Goal: Find specific page/section: Find specific page/section

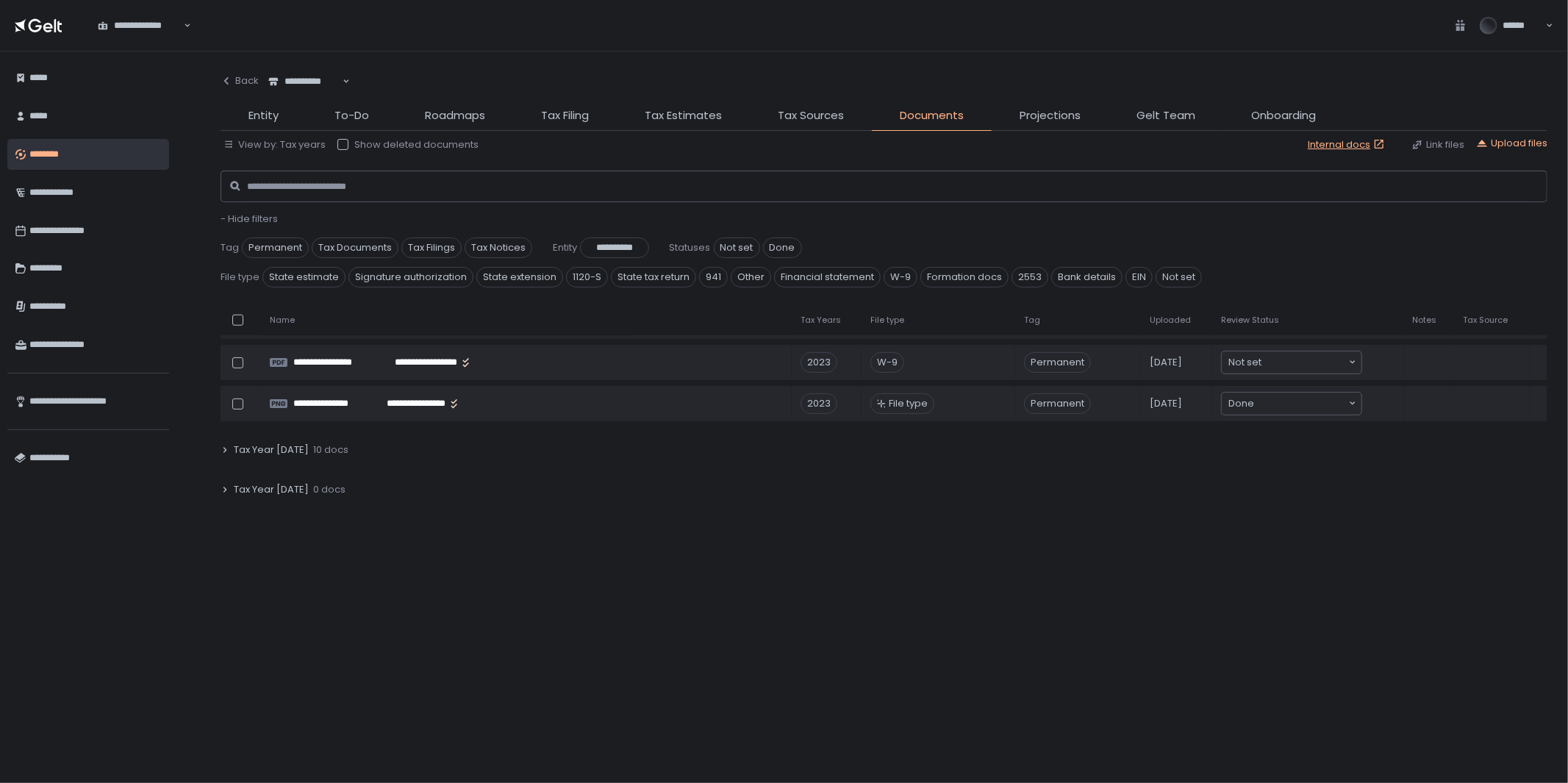
scroll to position [1143, 0]
click at [230, 446] on div "Tax Year 2022 10 docs" at bounding box center [884, 449] width 1327 height 34
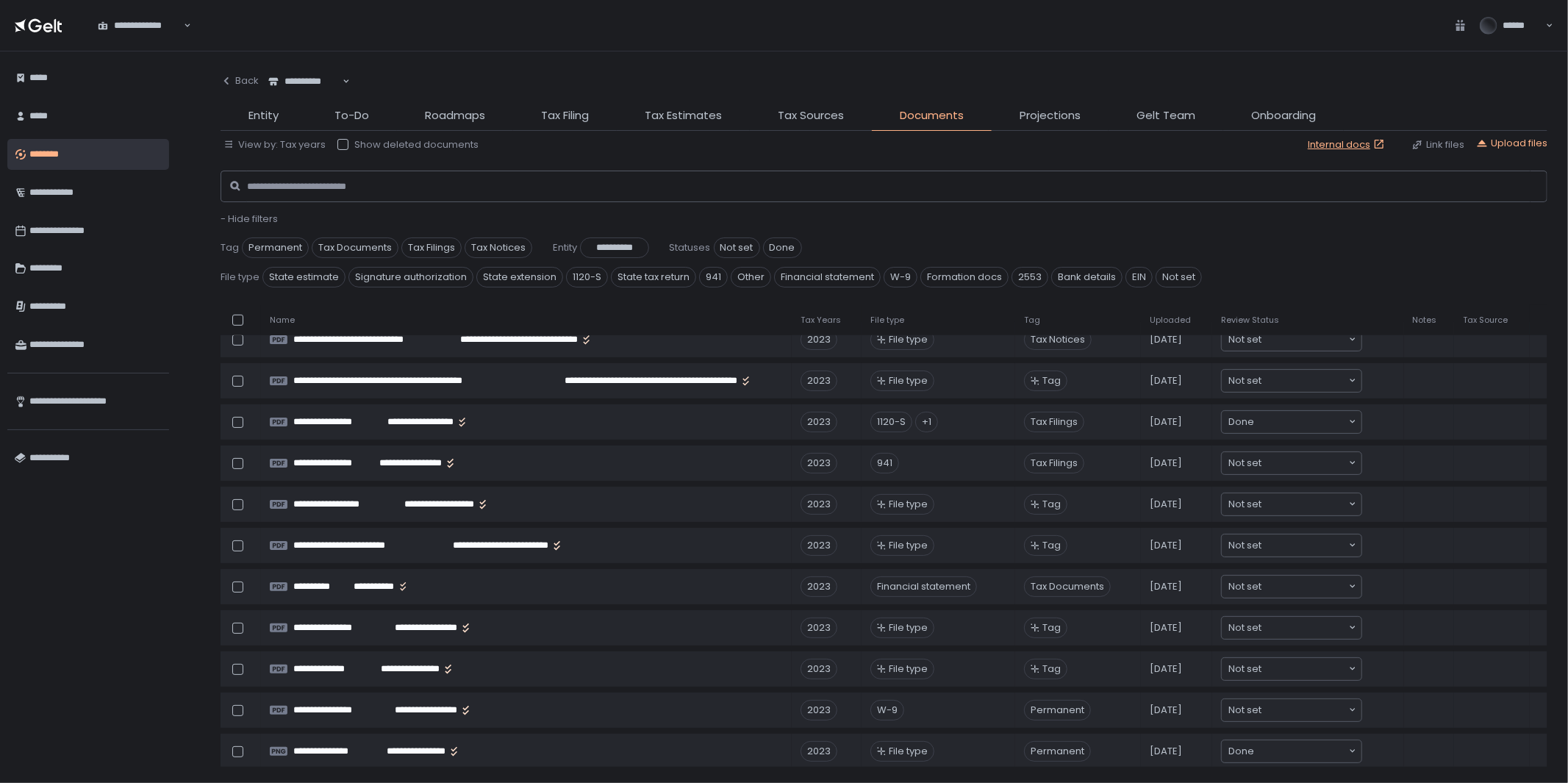
scroll to position [817, 0]
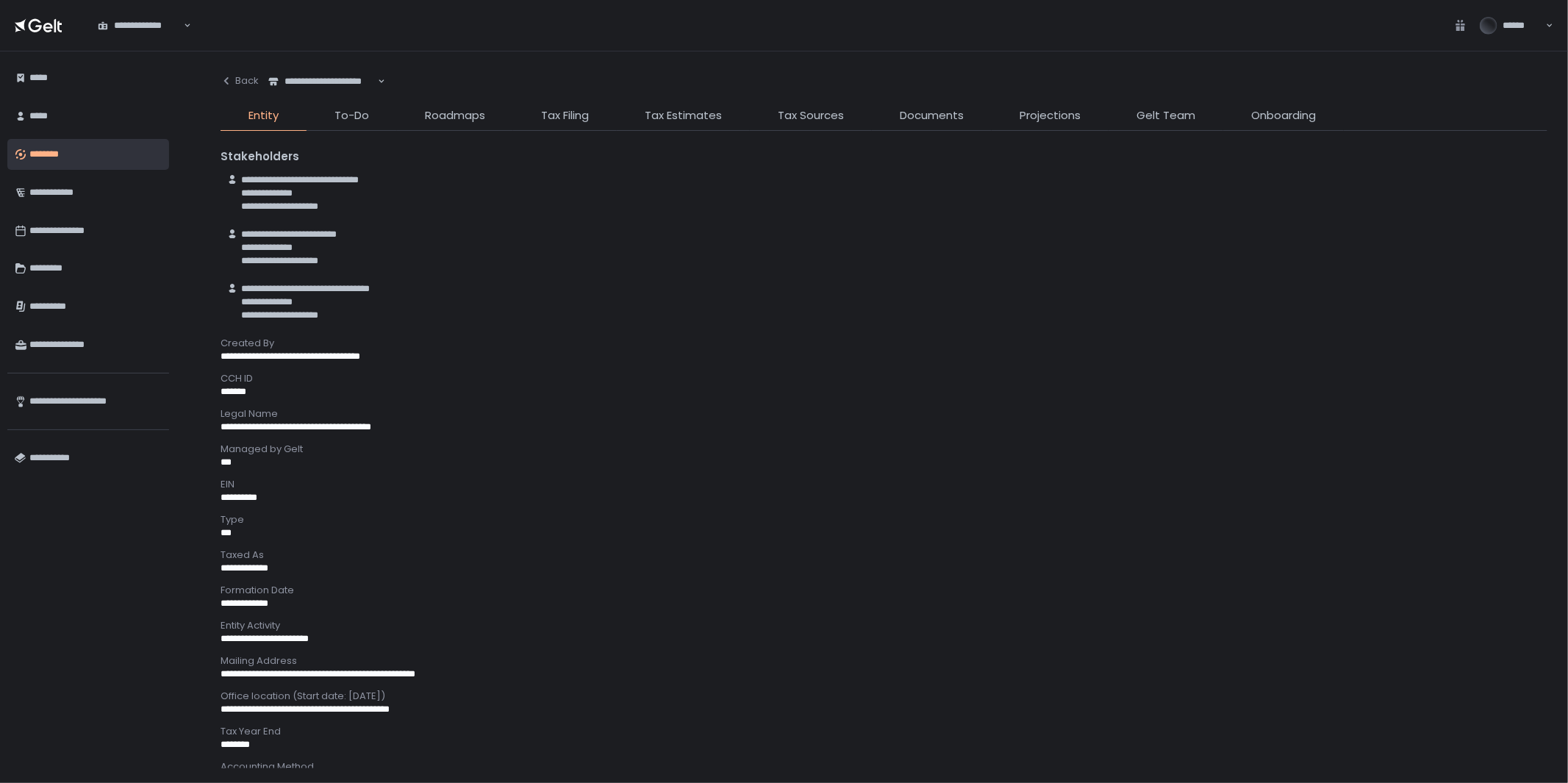
scroll to position [497, 0]
